Goal: Use online tool/utility

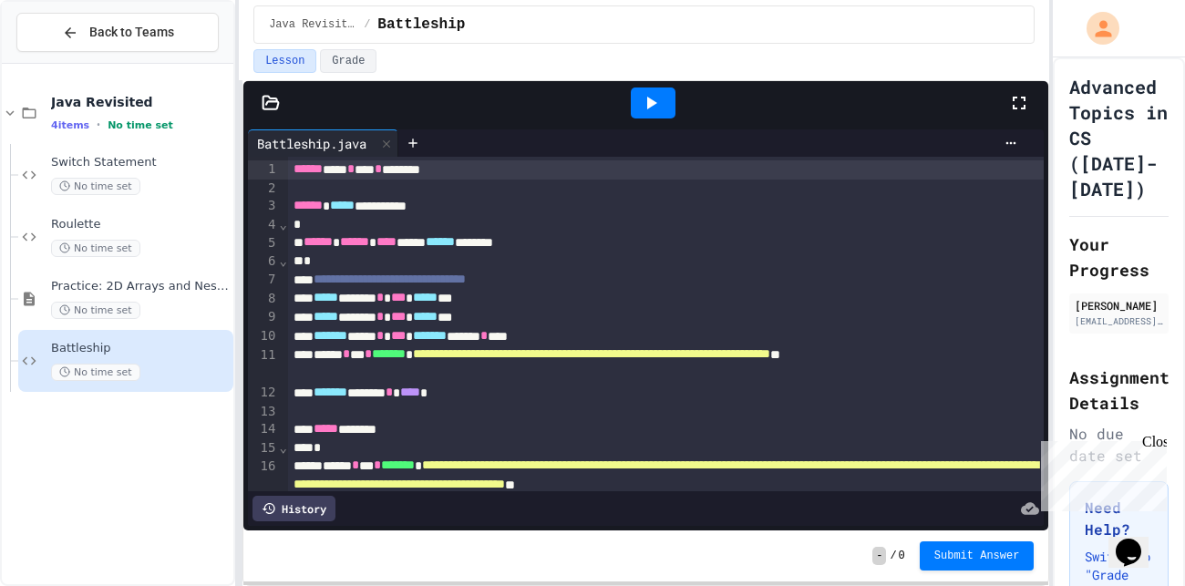
click at [663, 106] on div at bounding box center [653, 103] width 45 height 31
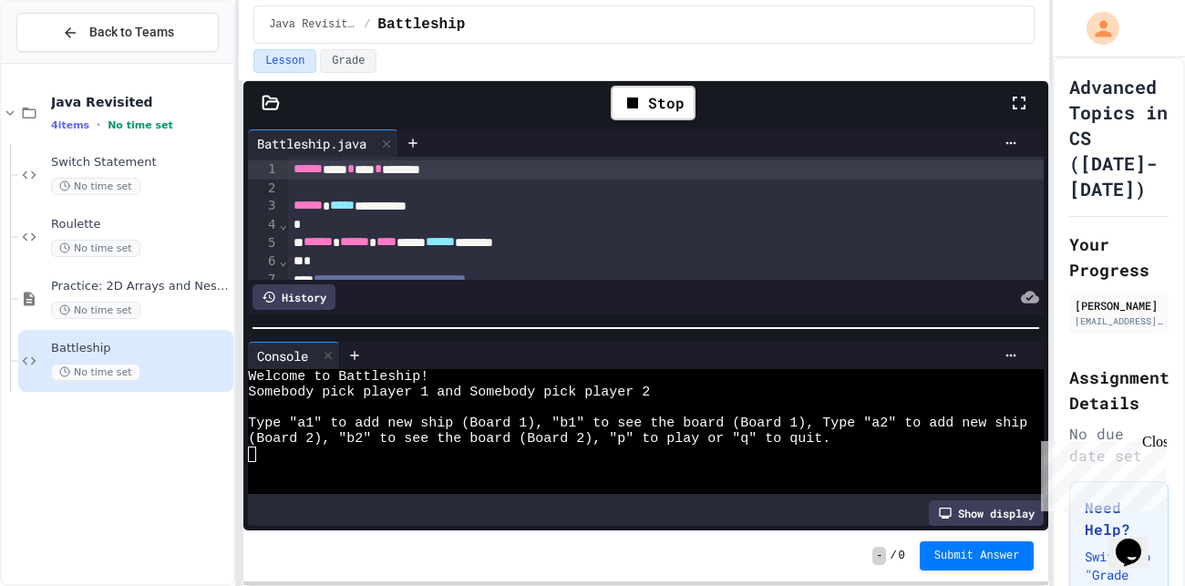
click at [633, 479] on div at bounding box center [637, 485] width 779 height 15
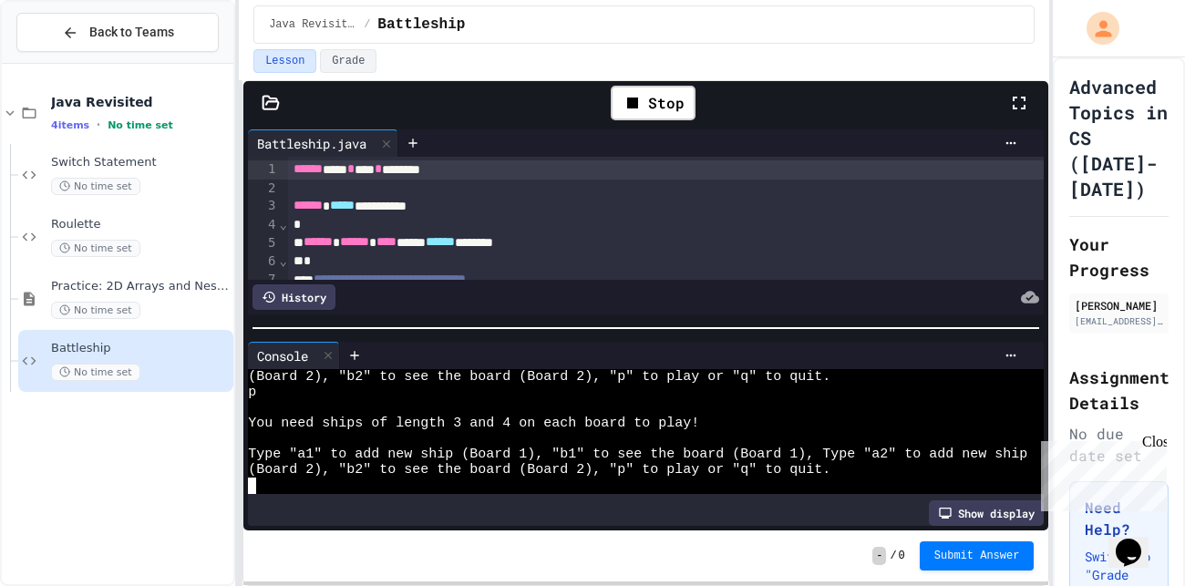
scroll to position [1076, 0]
click at [654, 94] on div "Stop" at bounding box center [653, 103] width 85 height 35
click at [415, 133] on div at bounding box center [412, 142] width 29 height 27
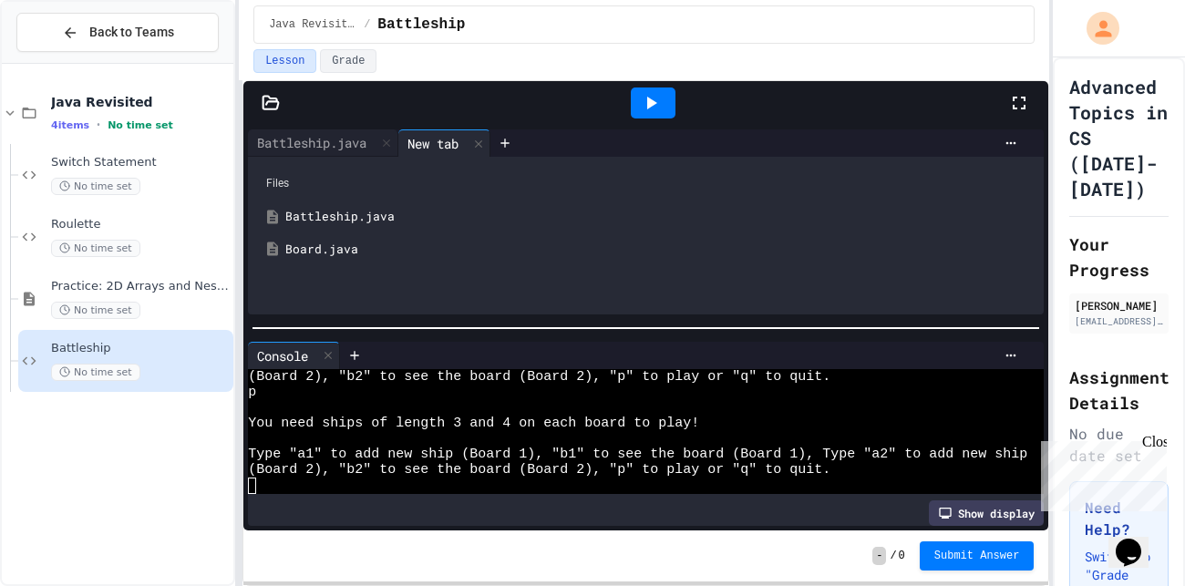
click at [383, 241] on div "Board.java" at bounding box center [658, 250] width 747 height 18
